Goal: Task Accomplishment & Management: Use online tool/utility

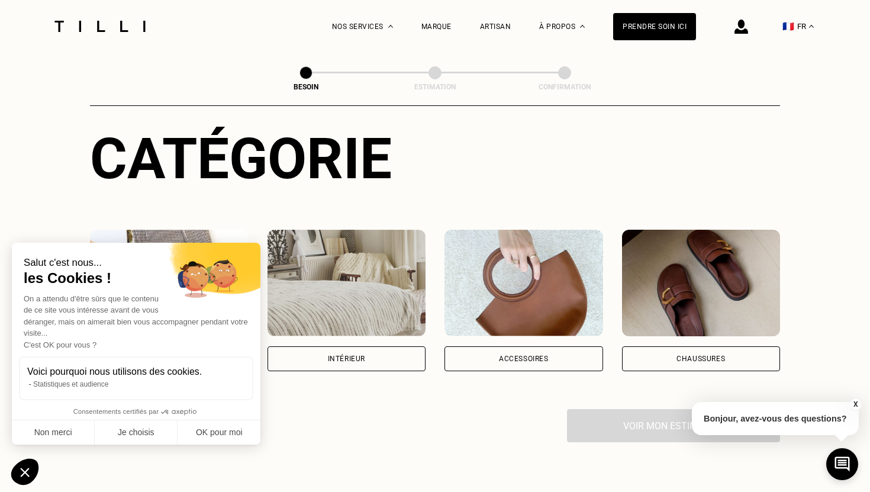
scroll to position [125, 0]
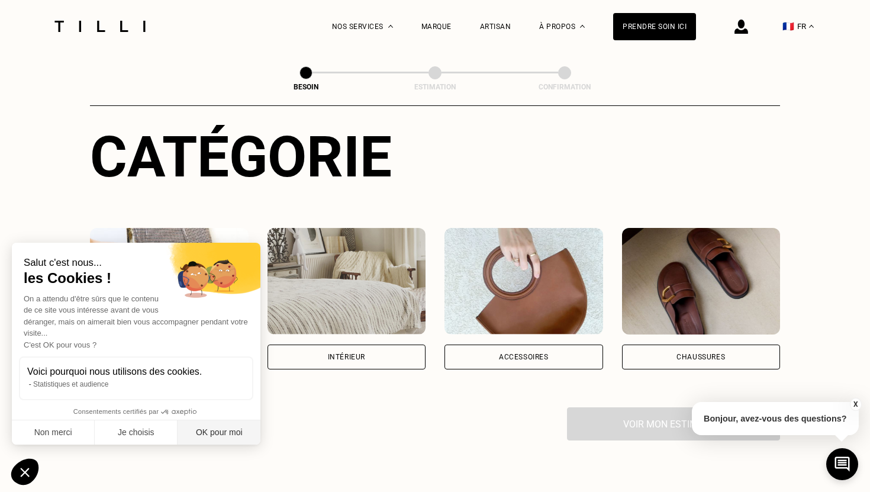
click at [220, 436] on button "OK pour moi" at bounding box center [219, 432] width 83 height 25
checkbox input "true"
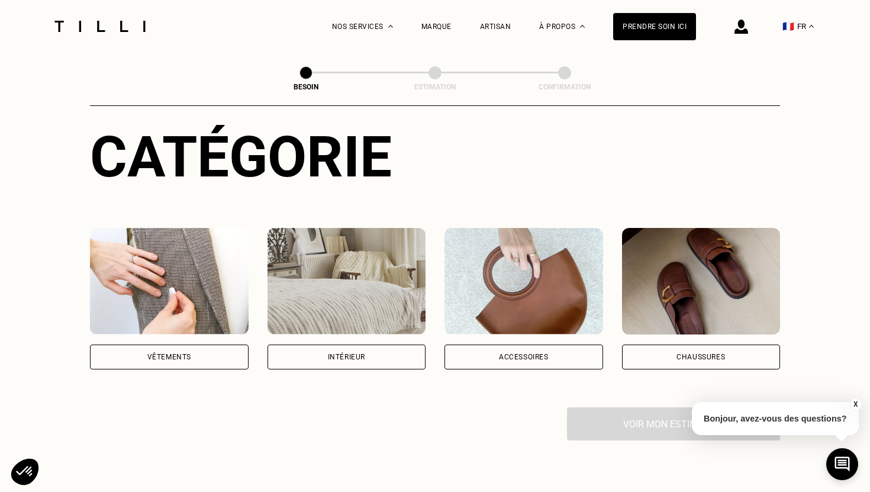
click at [331, 344] on div "Intérieur" at bounding box center [346, 356] width 159 height 25
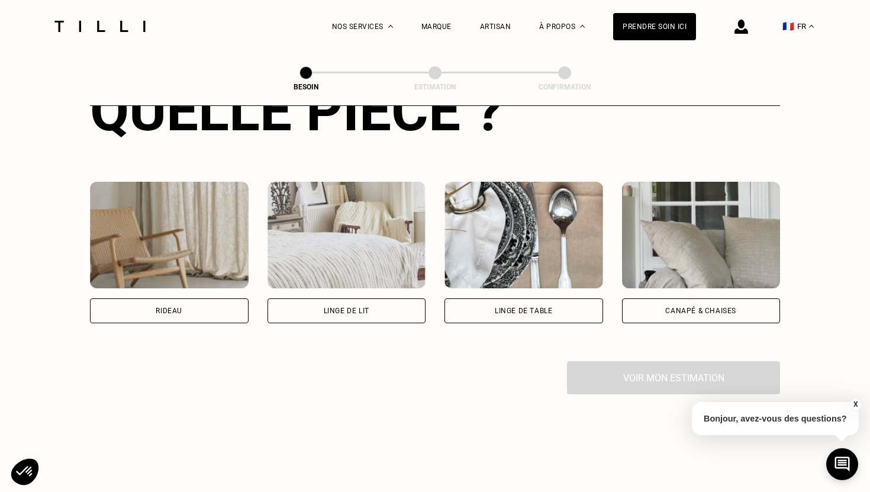
scroll to position [495, 0]
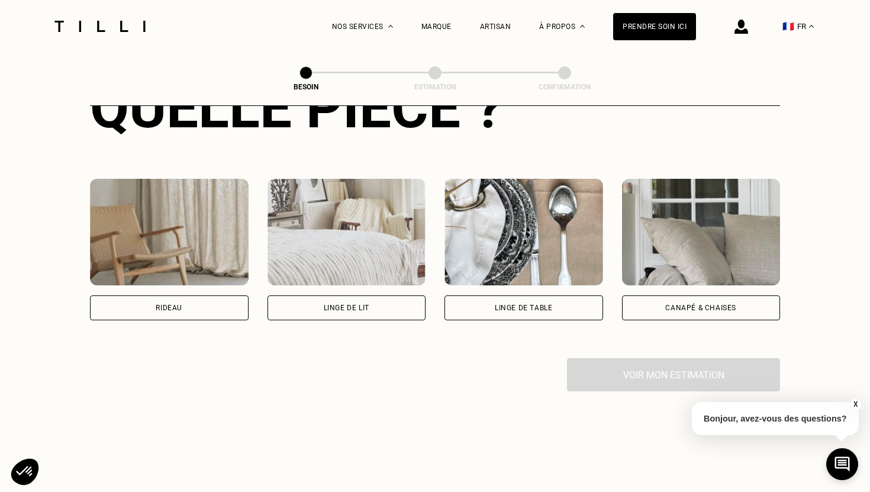
click at [182, 295] on div "Rideau" at bounding box center [169, 307] width 159 height 25
select select "FR"
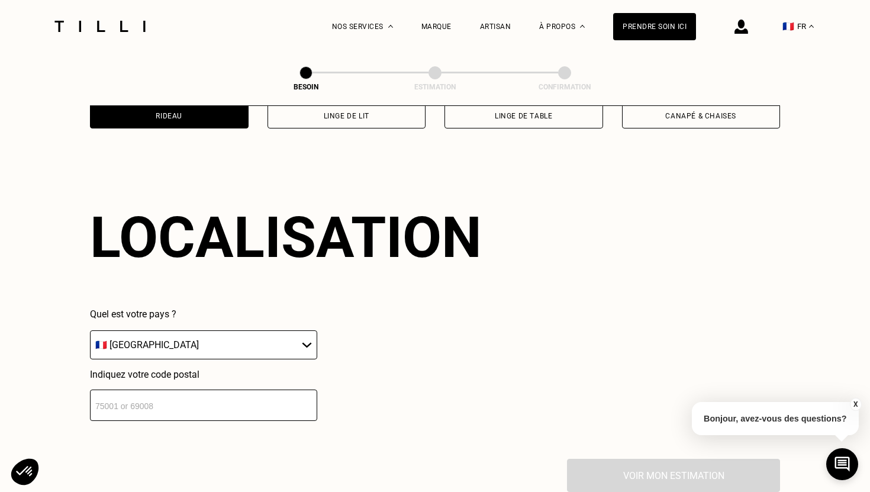
scroll to position [707, 0]
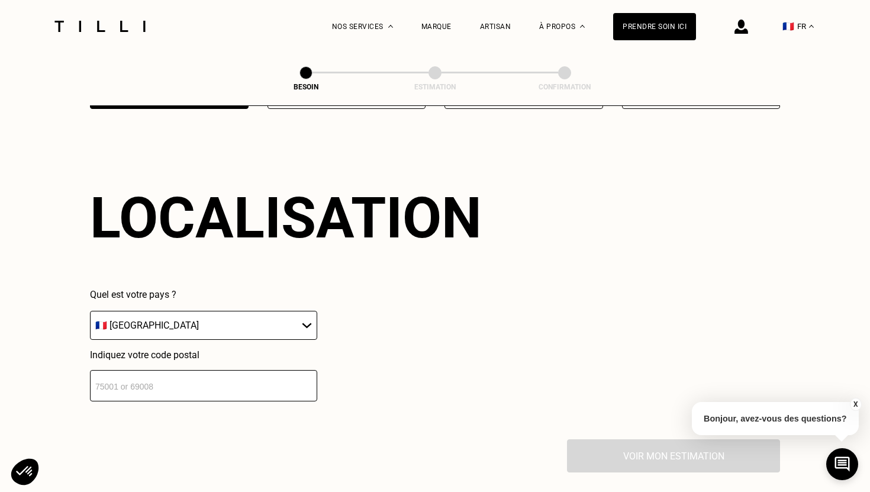
click at [172, 370] on input "number" at bounding box center [203, 385] width 227 height 31
type input "75018"
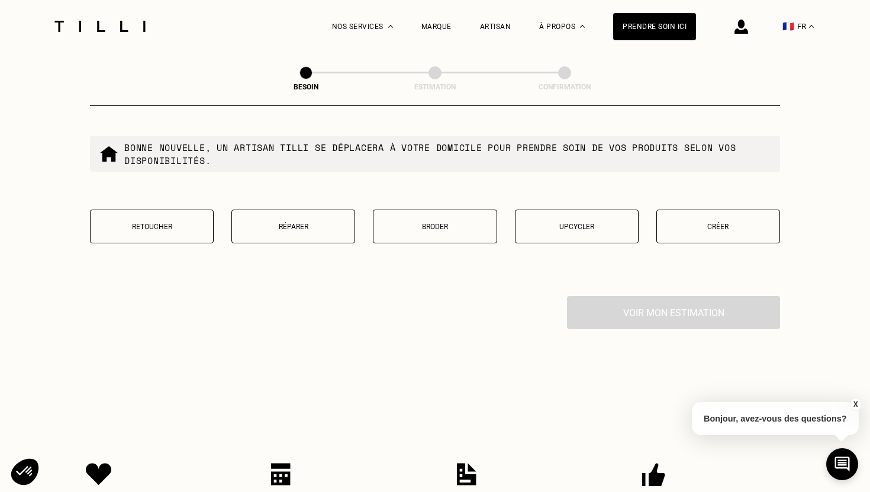
scroll to position [1152, 0]
click at [179, 218] on button "Retoucher" at bounding box center [152, 226] width 124 height 34
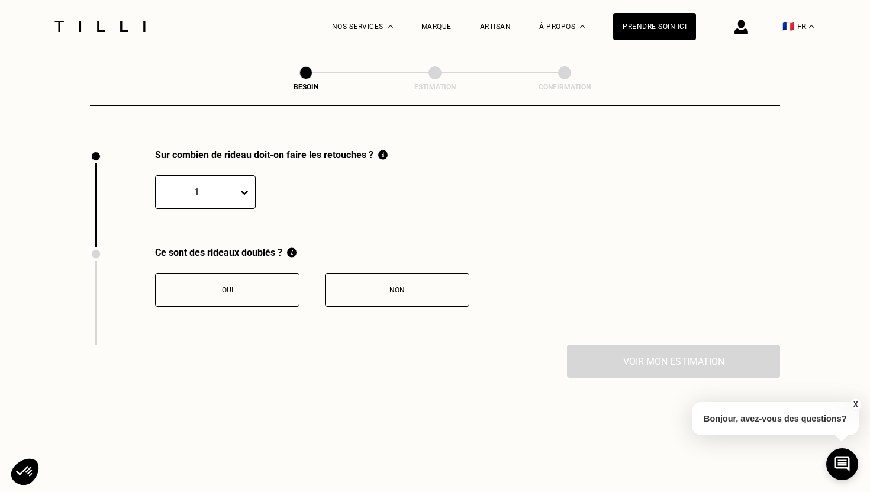
scroll to position [1290, 0]
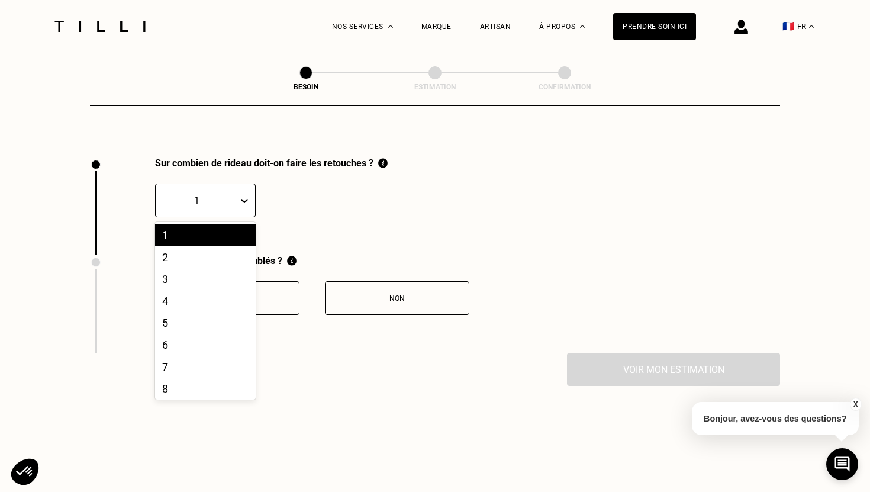
click at [245, 195] on icon at bounding box center [244, 201] width 12 height 12
click at [207, 246] on div "2" at bounding box center [205, 257] width 101 height 22
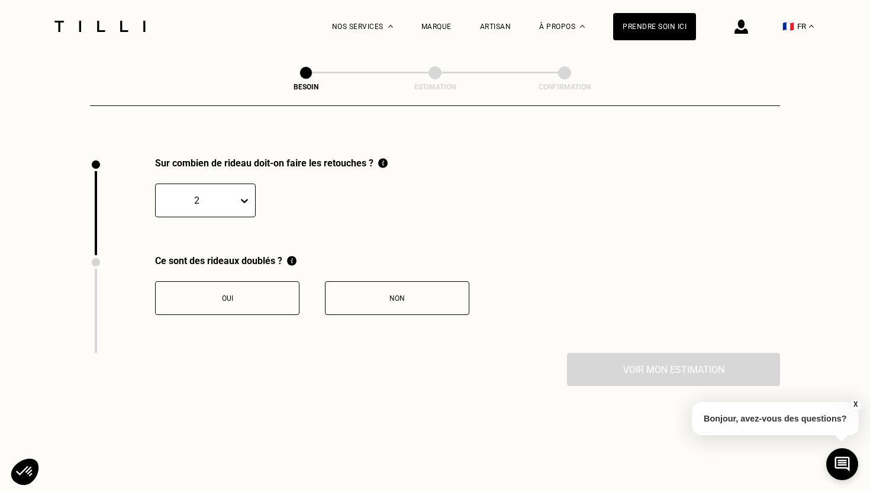
click at [218, 294] on div "Oui" at bounding box center [227, 298] width 131 height 8
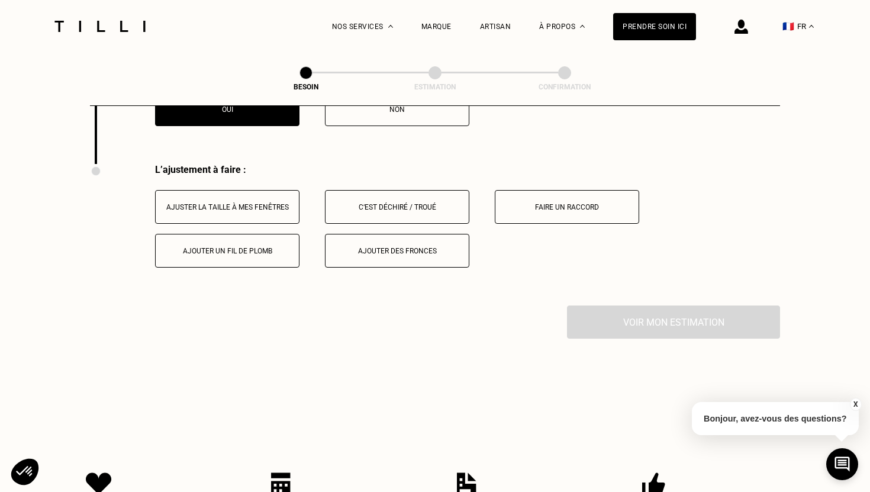
scroll to position [1497, 0]
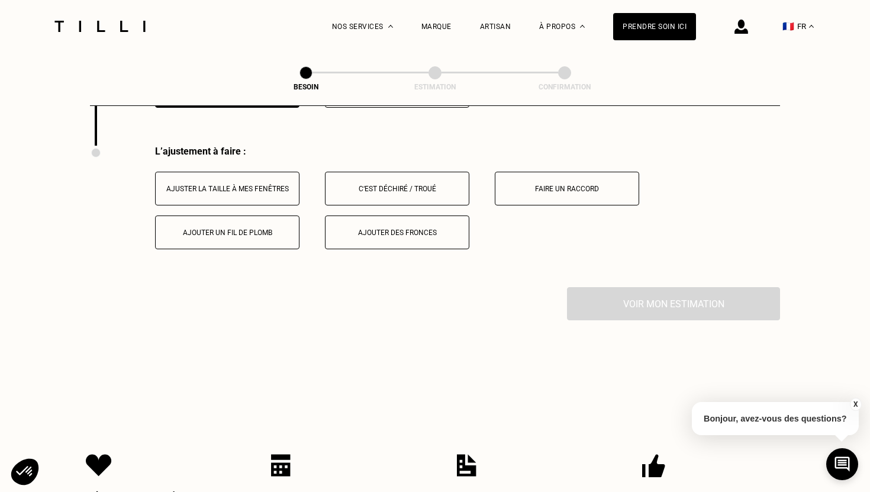
click at [232, 185] on div "Ajuster la taille à mes fenêtres" at bounding box center [227, 189] width 131 height 8
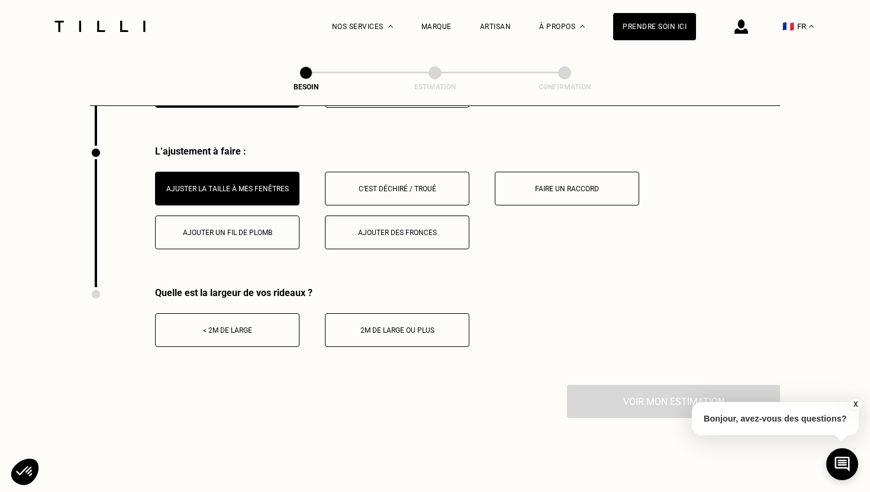
click at [240, 326] on div "< 2m de large" at bounding box center [227, 330] width 131 height 8
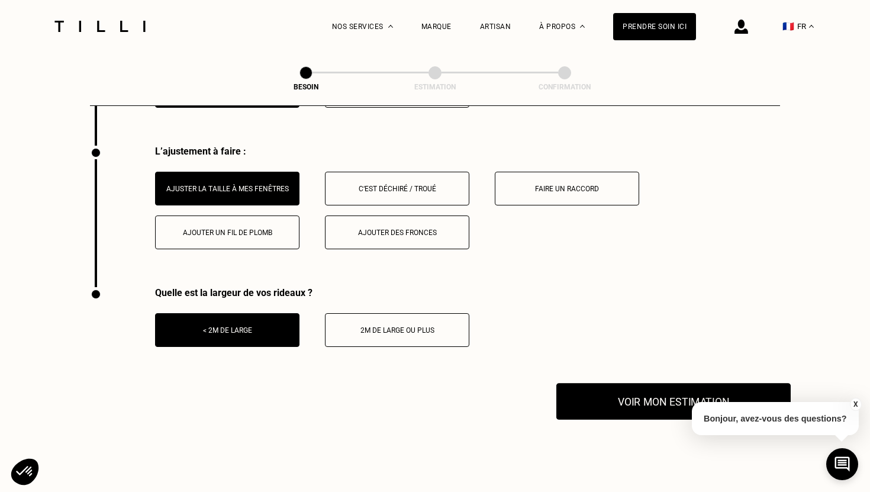
click at [604, 384] on button "Voir mon estimation" at bounding box center [673, 401] width 234 height 37
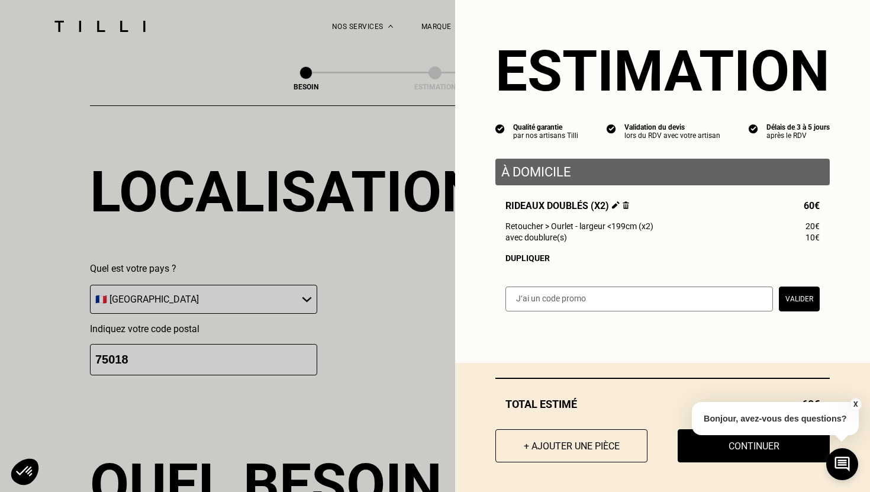
scroll to position [592, 0]
